Goal: Use online tool/utility: Utilize a website feature to perform a specific function

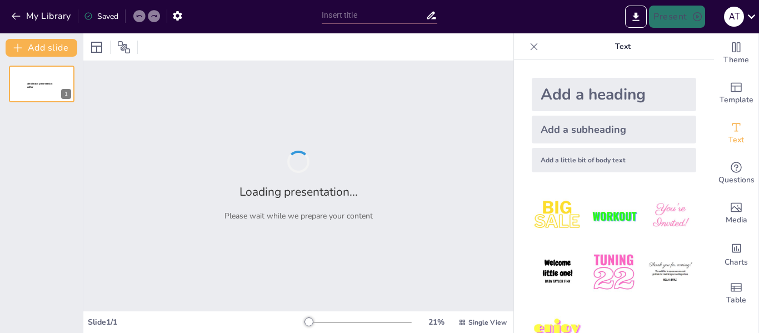
type input "Навчальні програми вищої освіти: Стандарти та їх реалізація"
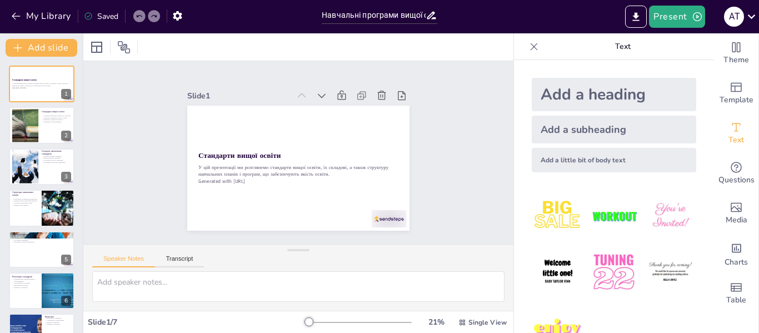
click at [570, 90] on div "Add a heading" at bounding box center [613, 94] width 164 height 33
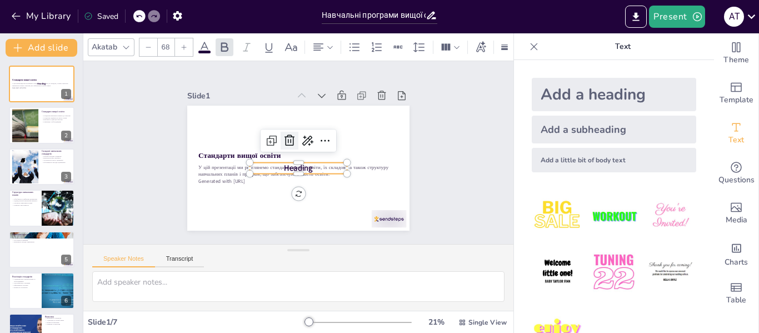
click at [283, 134] on icon at bounding box center [289, 140] width 13 height 13
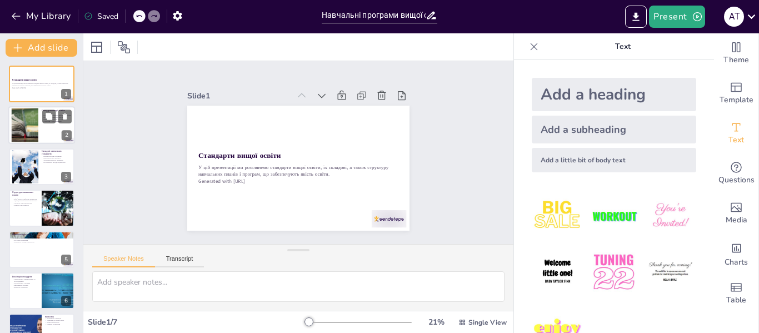
click at [33, 131] on div at bounding box center [25, 125] width 60 height 34
type textarea "Loremipsu dolor sitame consectetu adipisc elitse do eiusmodtem incidid, ut labo…"
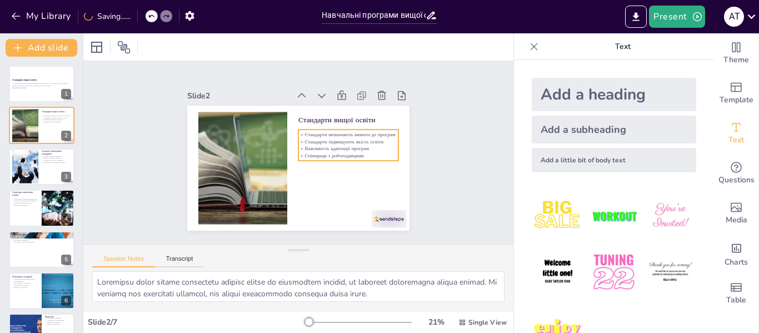
click at [349, 145] on p "Важливість адаптації програм" at bounding box center [348, 148] width 100 height 7
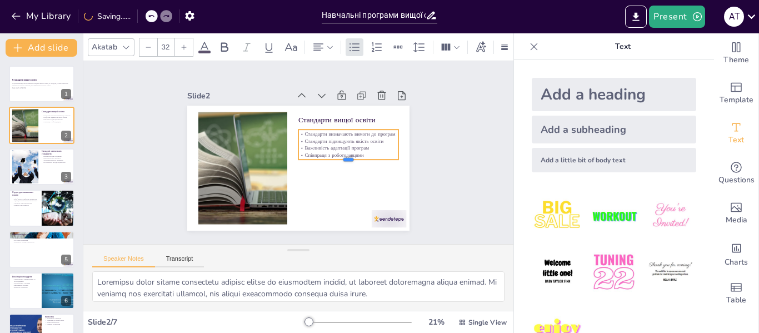
click at [342, 159] on div at bounding box center [348, 163] width 100 height 9
click at [359, 151] on p "Співпраця з роботодавцями" at bounding box center [348, 154] width 100 height 7
click at [184, 44] on icon at bounding box center [184, 46] width 5 height 5
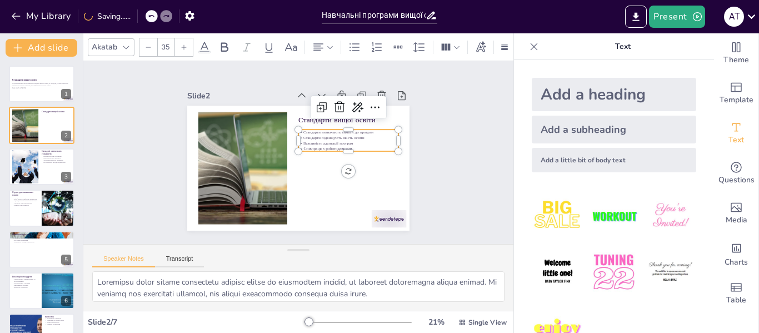
click at [184, 44] on icon at bounding box center [184, 46] width 5 height 5
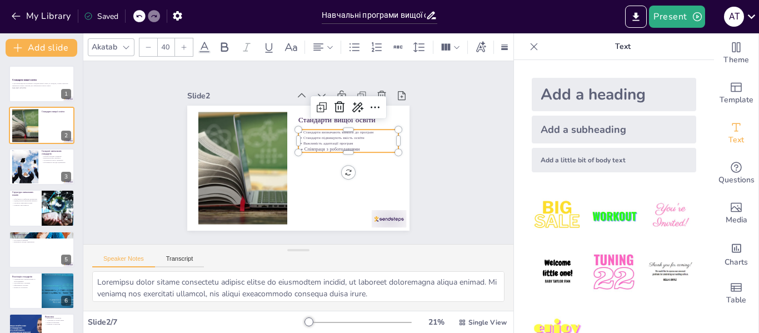
click at [156, 44] on div at bounding box center [148, 47] width 18 height 18
click at [156, 43] on div at bounding box center [148, 47] width 18 height 18
click at [359, 146] on p "Співпраця з роботодавцями" at bounding box center [347, 159] width 99 height 27
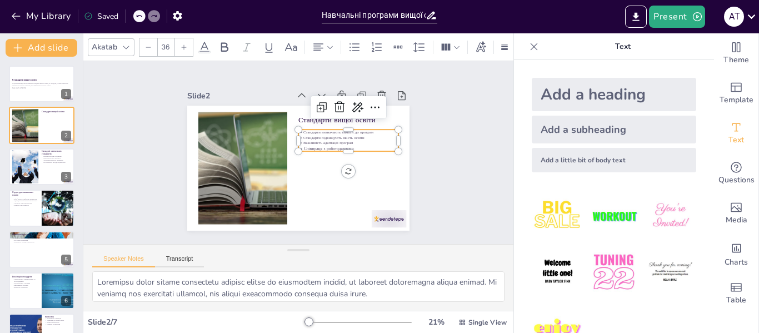
type input "--"
drag, startPoint x: 358, startPoint y: 142, endPoint x: 289, endPoint y: 128, distance: 70.8
click at [289, 128] on div "Стандарти вищої освіти Стандарти визначають вимоги до програм Стандарти підвищу…" at bounding box center [296, 168] width 234 height 148
click at [188, 46] on div at bounding box center [184, 47] width 18 height 18
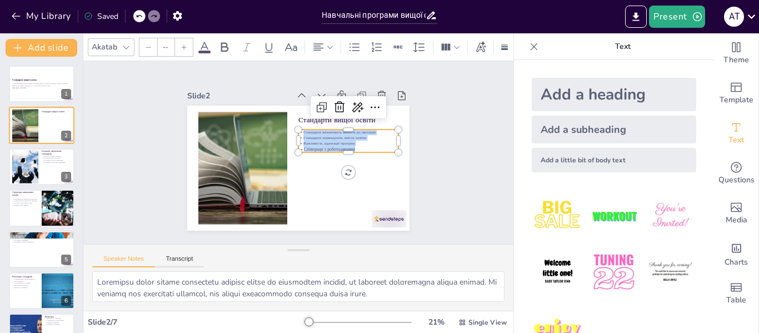
click at [188, 46] on div at bounding box center [184, 47] width 18 height 18
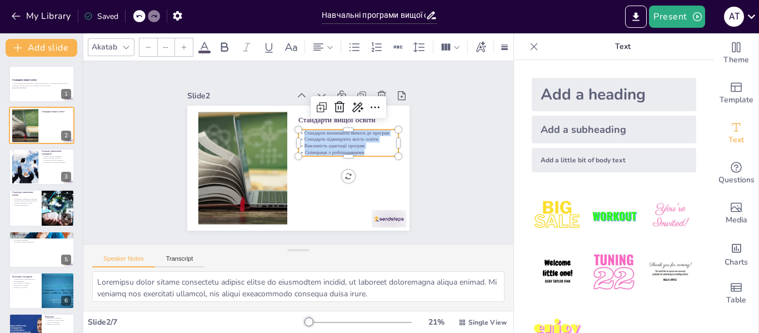
click at [188, 46] on div at bounding box center [184, 47] width 18 height 18
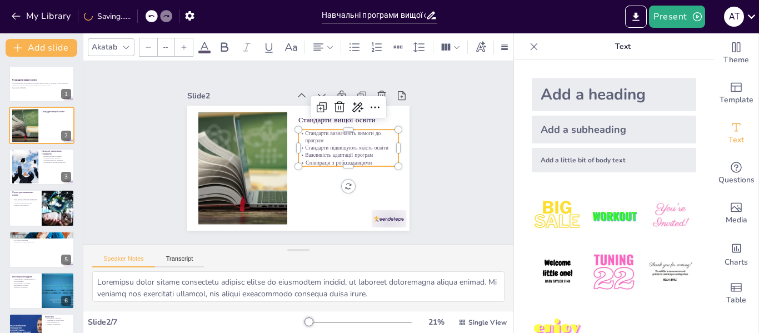
click at [188, 46] on div at bounding box center [184, 47] width 18 height 18
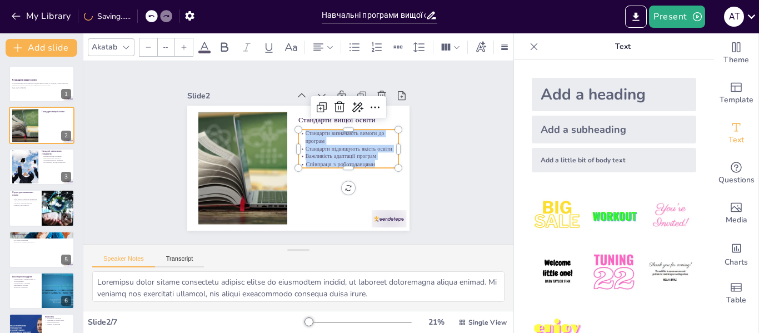
click at [188, 46] on div at bounding box center [184, 47] width 18 height 18
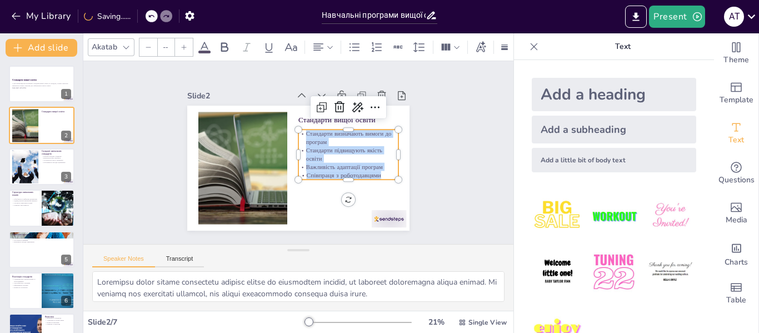
click at [188, 46] on div at bounding box center [184, 47] width 18 height 18
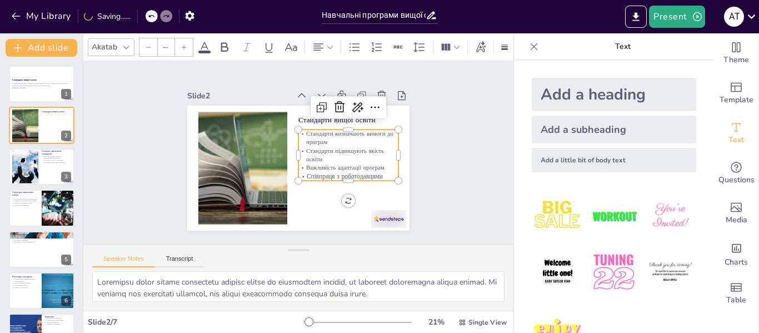
click at [188, 46] on div at bounding box center [184, 47] width 18 height 18
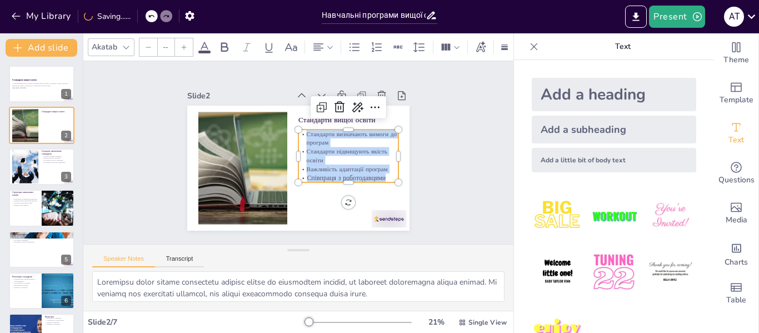
click at [188, 46] on div at bounding box center [184, 47] width 18 height 18
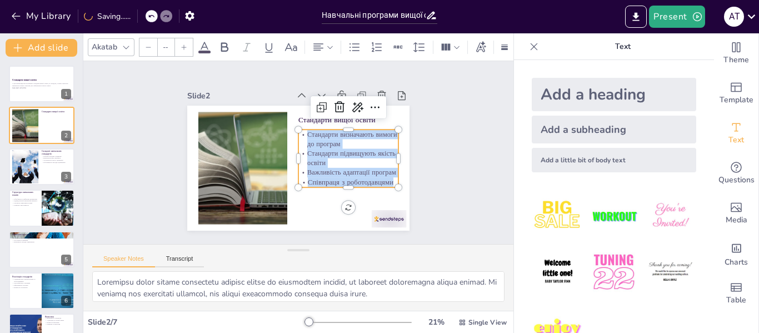
click at [188, 46] on div at bounding box center [184, 47] width 18 height 18
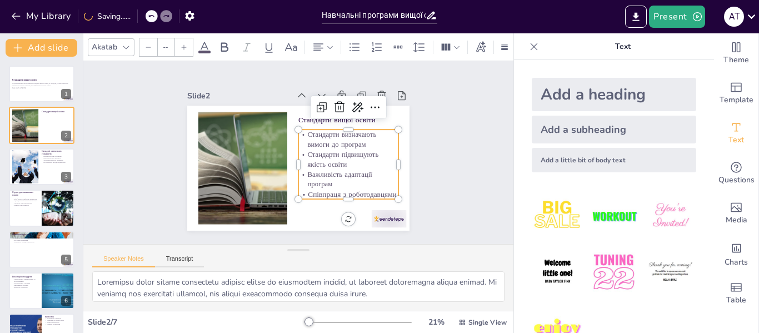
click at [188, 46] on div at bounding box center [184, 47] width 18 height 18
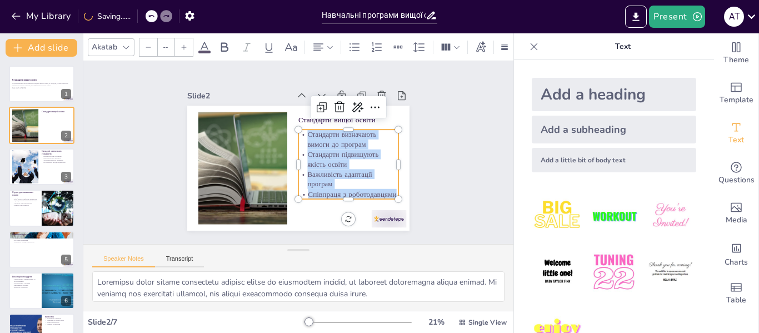
click at [188, 46] on div at bounding box center [184, 47] width 18 height 18
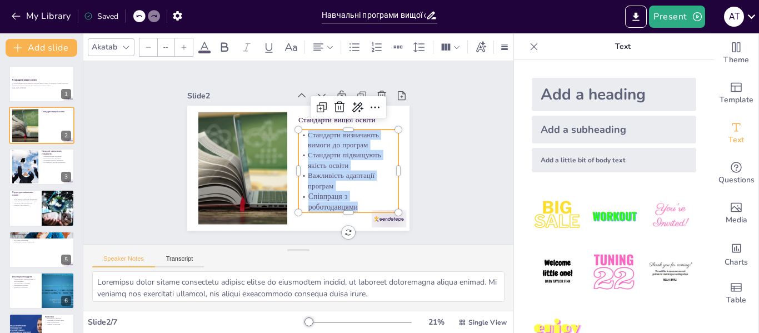
click at [146, 46] on div at bounding box center [148, 47] width 18 height 18
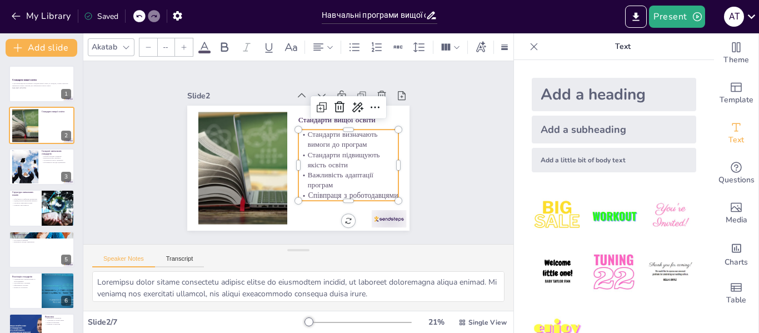
click at [136, 154] on div "Slide 1 Стандарти вищої освіти У цій презентації ми розглянемо стандарти вищої …" at bounding box center [298, 152] width 447 height 227
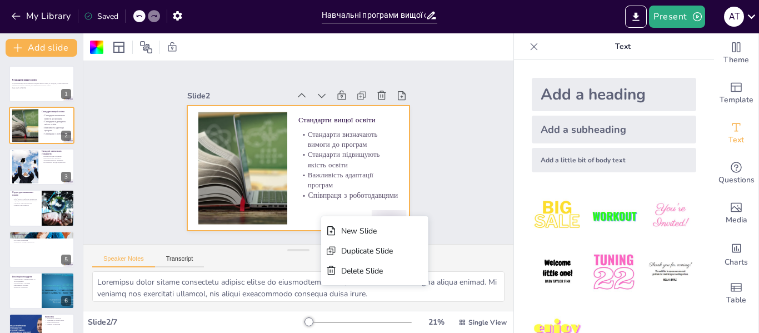
click at [156, 184] on div "Slide 1 Стандарти вищої освіти У цій презентації ми розглянемо стандарти вищої …" at bounding box center [298, 152] width 284 height 156
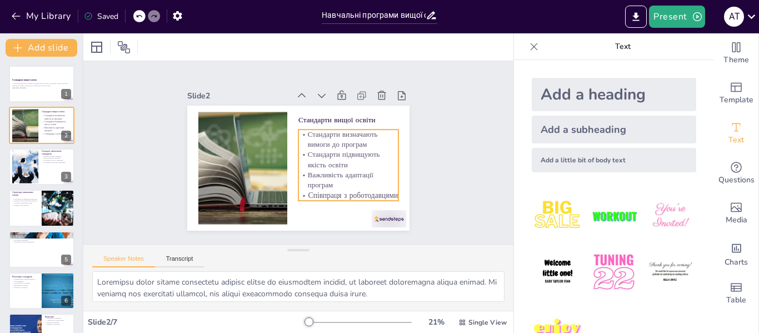
click at [330, 190] on p "Співпраця з роботодавцями" at bounding box center [348, 195] width 100 height 11
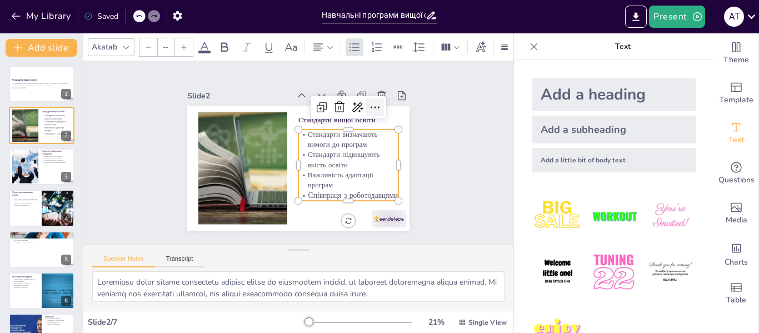
click at [373, 101] on icon at bounding box center [374, 107] width 13 height 13
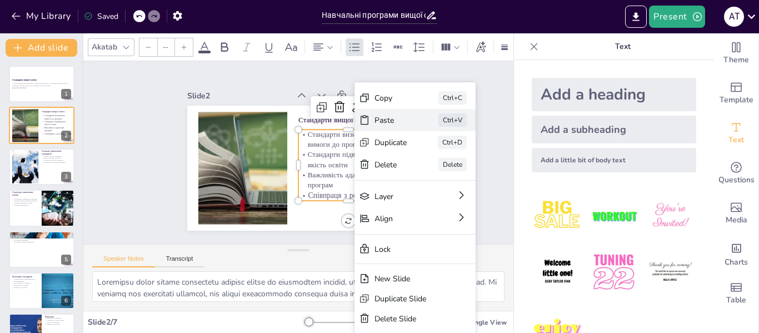
click at [438, 170] on div "Paste Ctrl+V" at bounding box center [498, 181] width 121 height 22
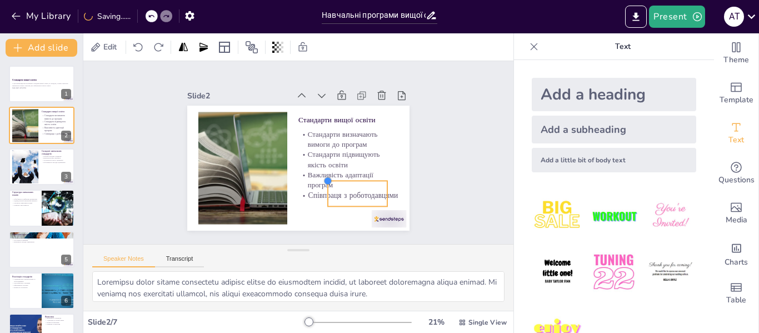
drag, startPoint x: 202, startPoint y: 124, endPoint x: 324, endPoint y: 190, distance: 138.4
click at [320, 189] on div "Стандарти вищої освіти Стандарти визначають вимоги до програм Стандарти підвищу…" at bounding box center [298, 168] width 222 height 125
drag, startPoint x: 353, startPoint y: 187, endPoint x: 370, endPoint y: 205, distance: 24.7
click at [370, 205] on div at bounding box center [377, 215] width 59 height 26
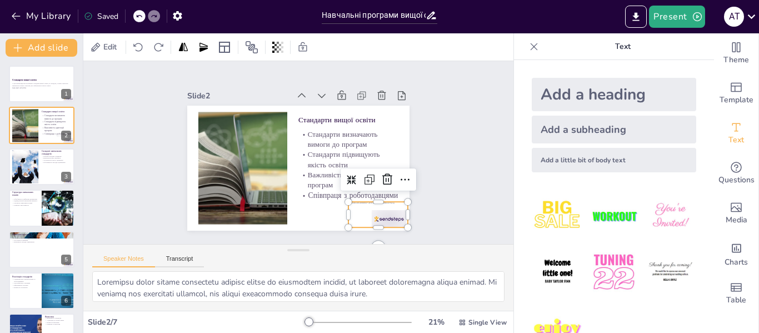
click at [449, 195] on div "Slide 1 Стандарти вищої освіти У цій презентації ми розглянемо стандарти вищої …" at bounding box center [298, 152] width 430 height 183
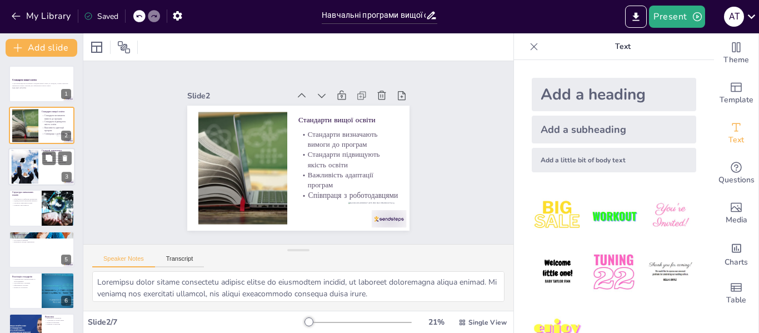
click at [23, 167] on div at bounding box center [25, 166] width 59 height 34
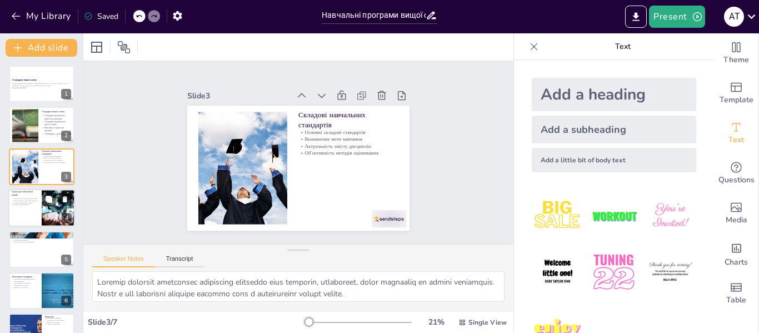
click at [26, 205] on p "Розвиток самостійності" at bounding box center [25, 205] width 27 height 2
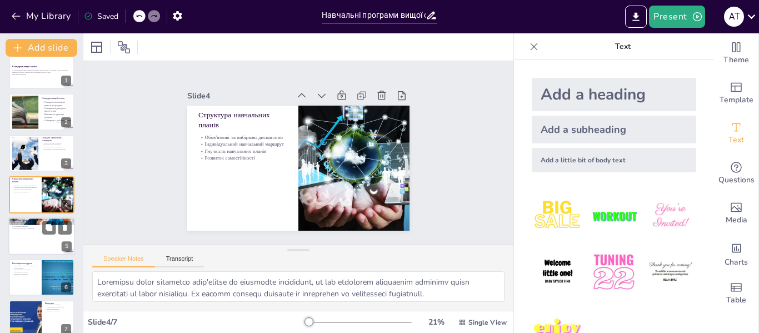
click at [33, 250] on div at bounding box center [41, 236] width 67 height 38
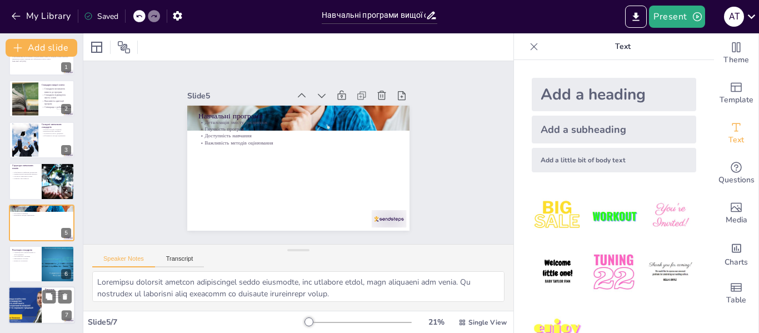
click at [32, 298] on div at bounding box center [25, 306] width 67 height 38
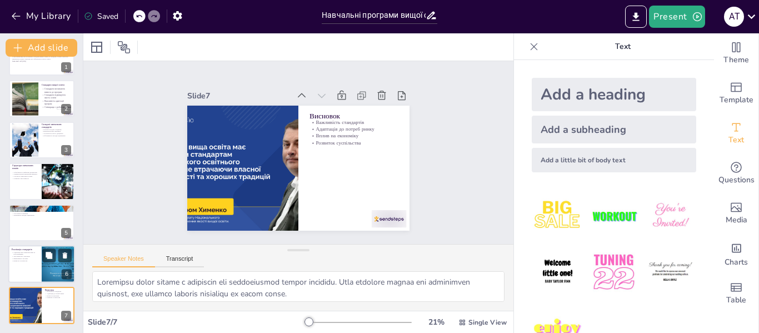
click at [31, 260] on p "Вплив на суспільство" at bounding box center [25, 260] width 27 height 2
type textarea "Lorem ipsumdolo sit ametconsectetu ad elitseddoeius t incididu utl etdolore mag…"
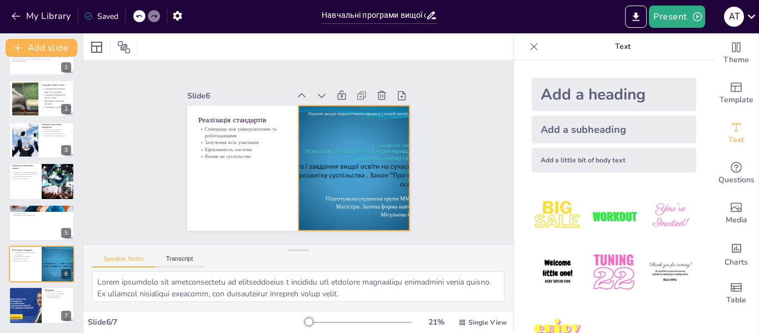
click at [373, 168] on div at bounding box center [352, 174] width 179 height 142
